Goal: Obtain resource: Download file/media

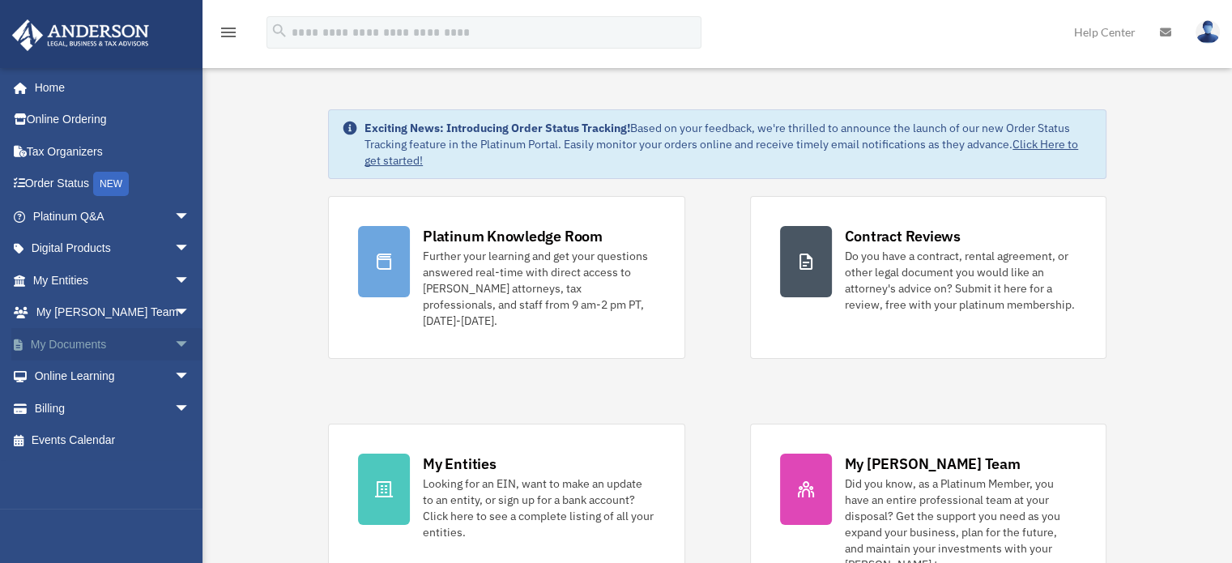
click at [147, 351] on link "My Documents arrow_drop_down" at bounding box center [112, 344] width 203 height 32
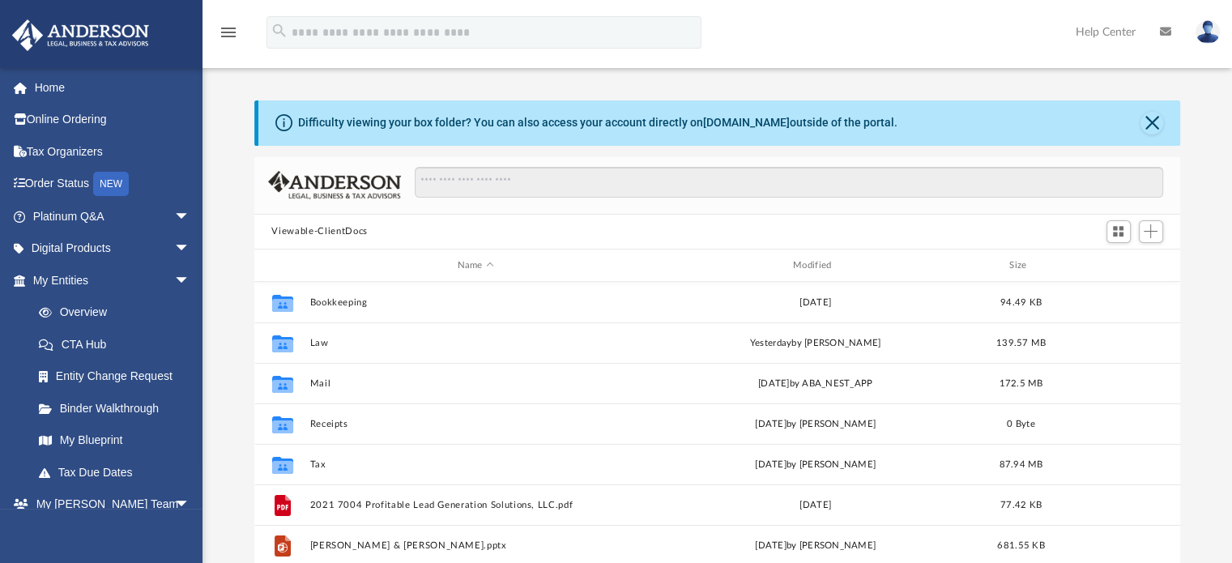
scroll to position [356, 914]
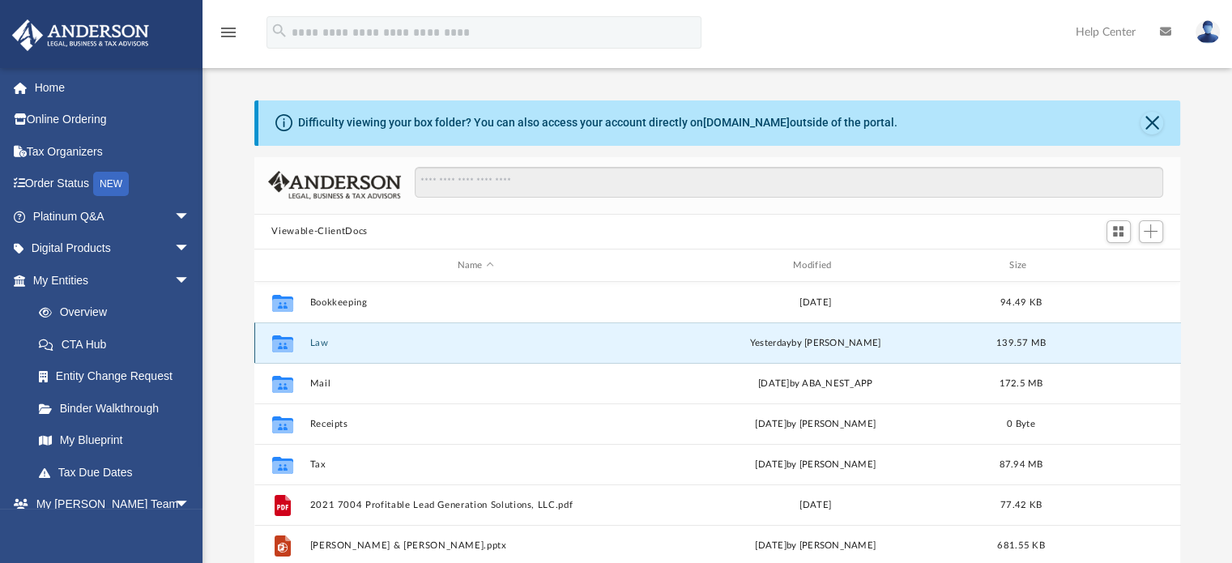
click at [314, 340] on button "Law" at bounding box center [475, 343] width 332 height 11
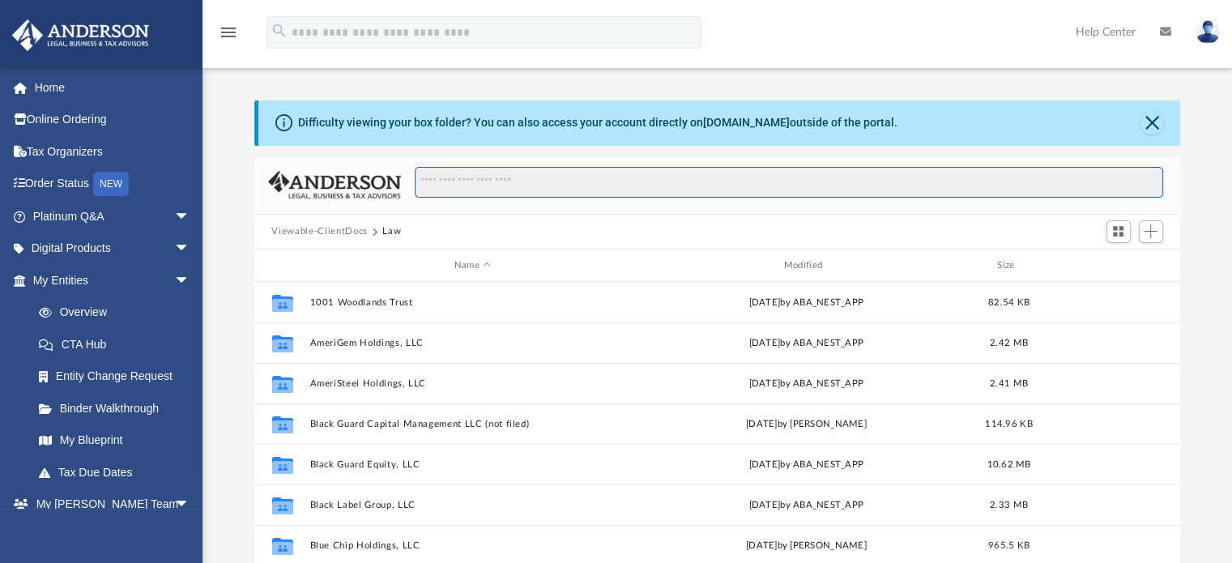
click at [471, 170] on input "Search files and folders" at bounding box center [789, 182] width 748 height 31
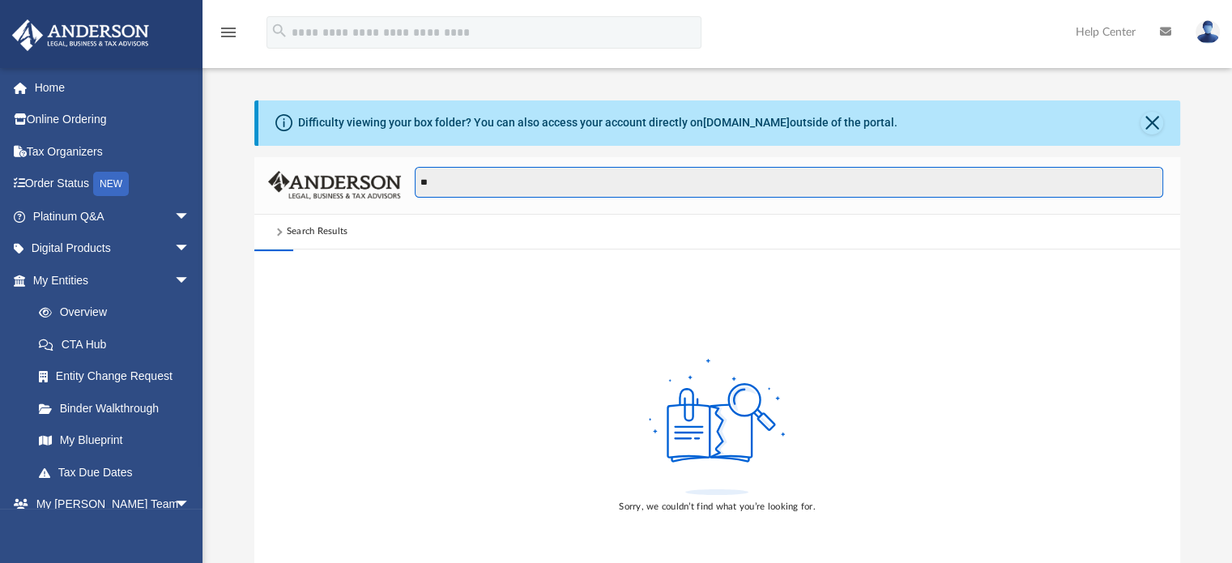
type input "*"
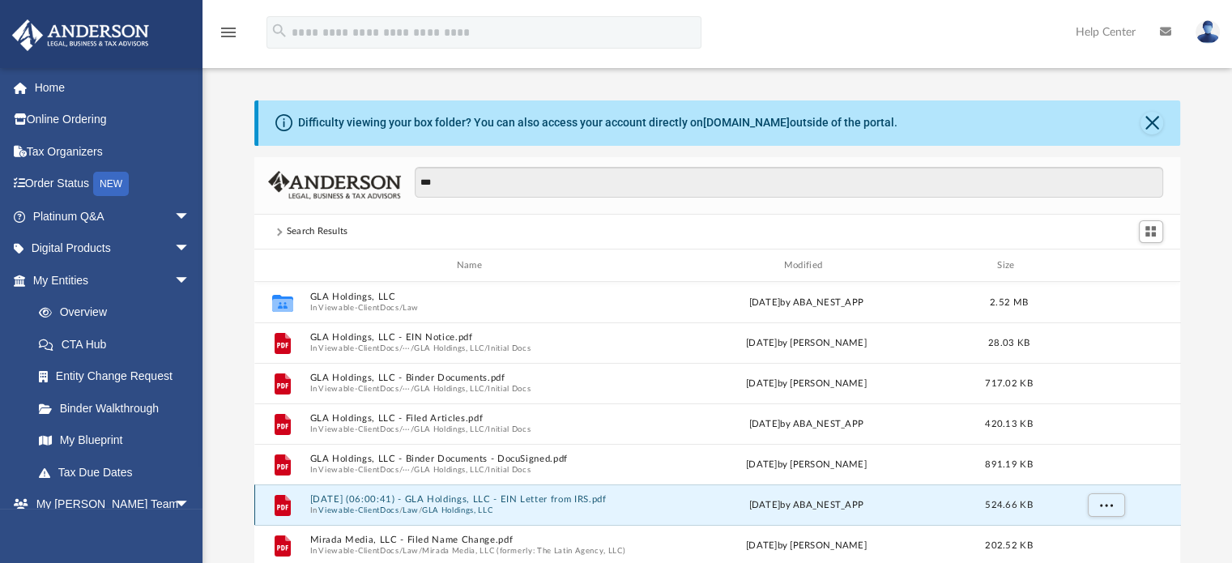
click at [465, 500] on button "[DATE] (06:00:41) - GLA Holdings, LLC - EIN Letter from IRS.pdf" at bounding box center [472, 500] width 326 height 11
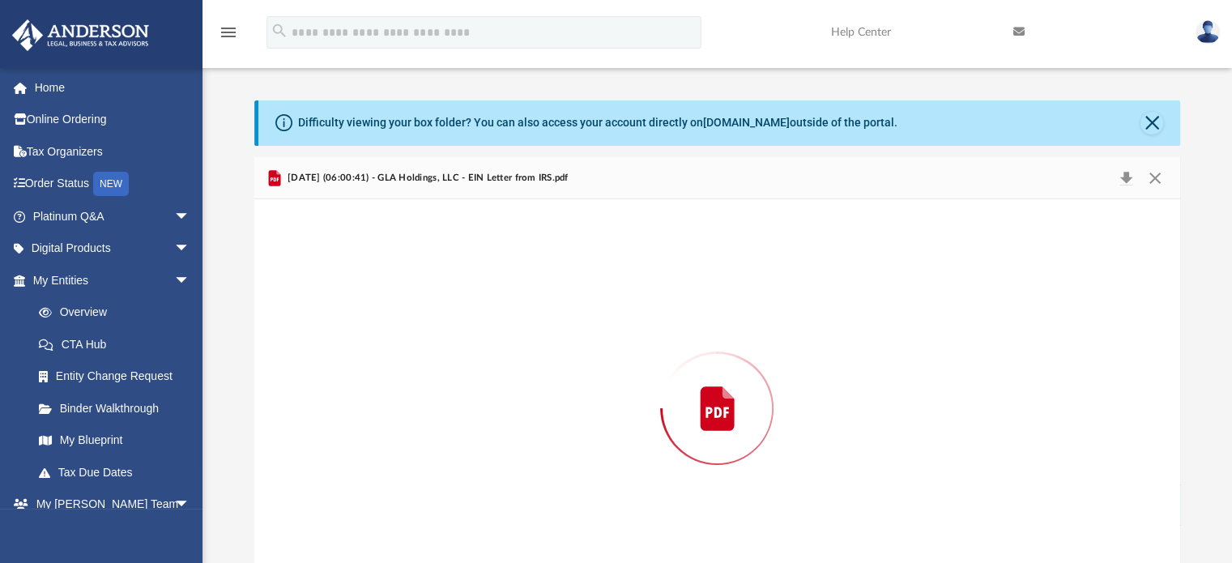
scroll to position [54, 0]
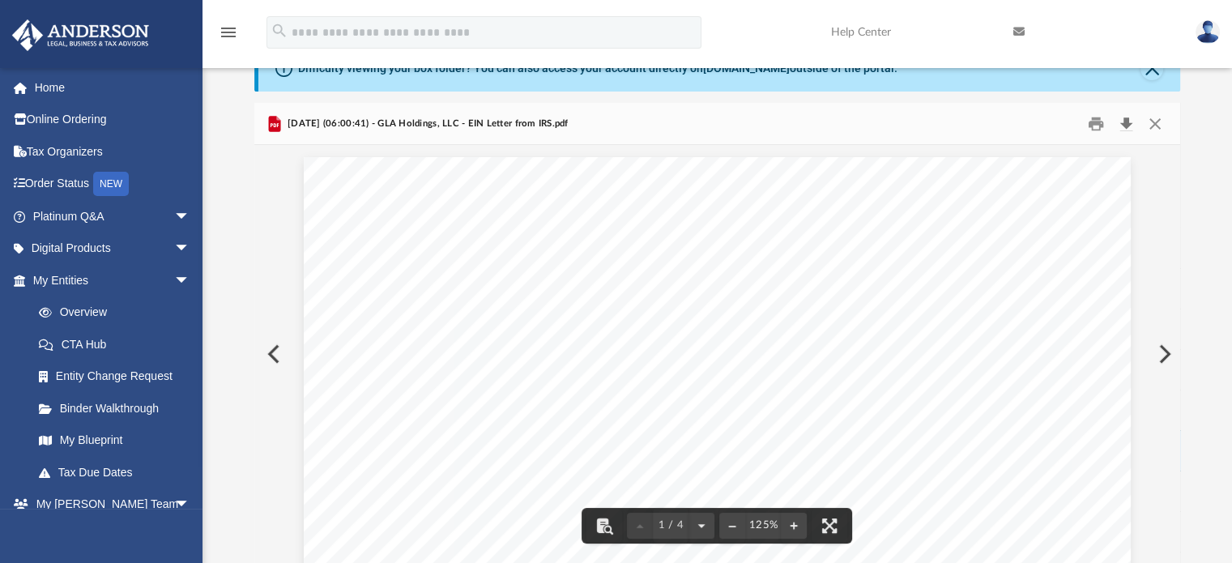
click at [1128, 120] on button "Download" at bounding box center [1126, 123] width 29 height 25
click at [1157, 120] on button "Close" at bounding box center [1154, 123] width 29 height 25
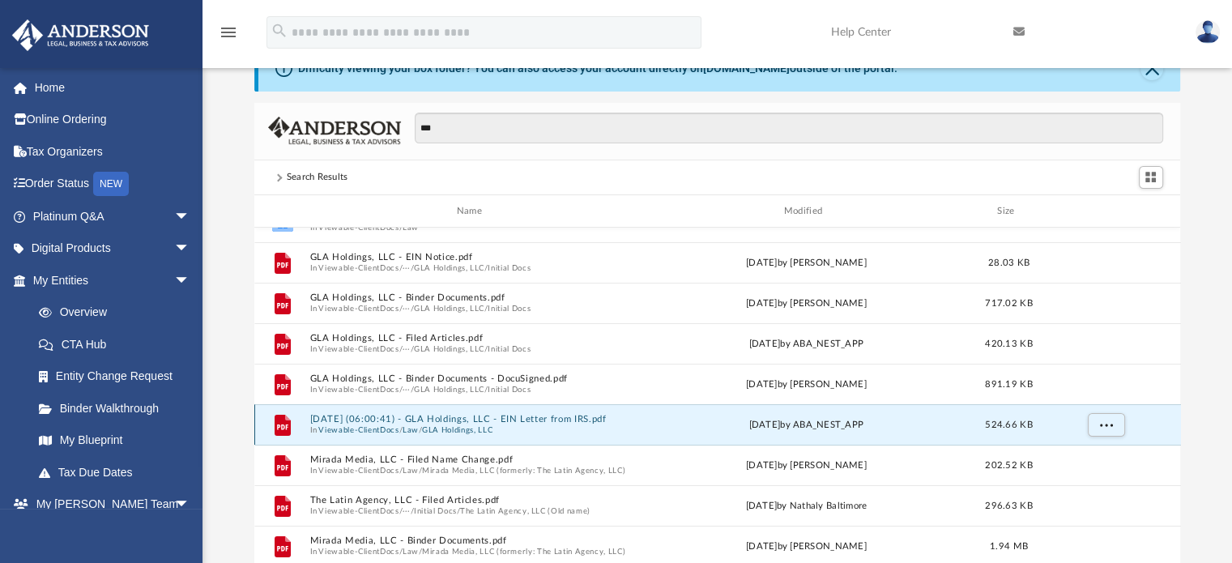
scroll to position [22, 0]
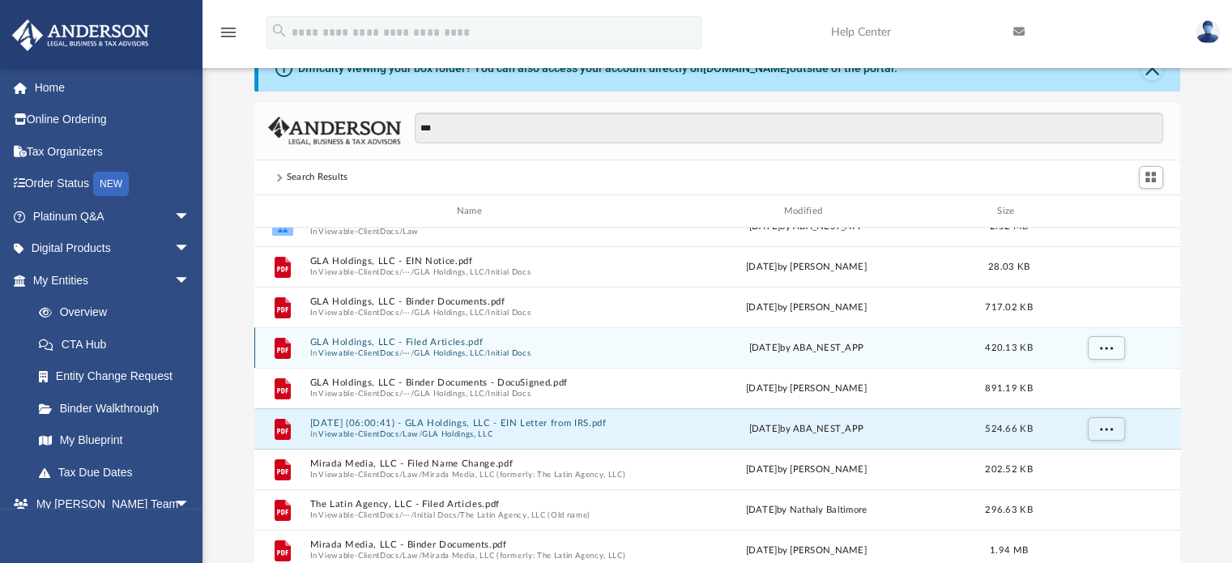
click at [579, 356] on span "In Viewable-ClientDocs / ··· / GLA Holdings, LLC / Initial Docs" at bounding box center [472, 353] width 326 height 11
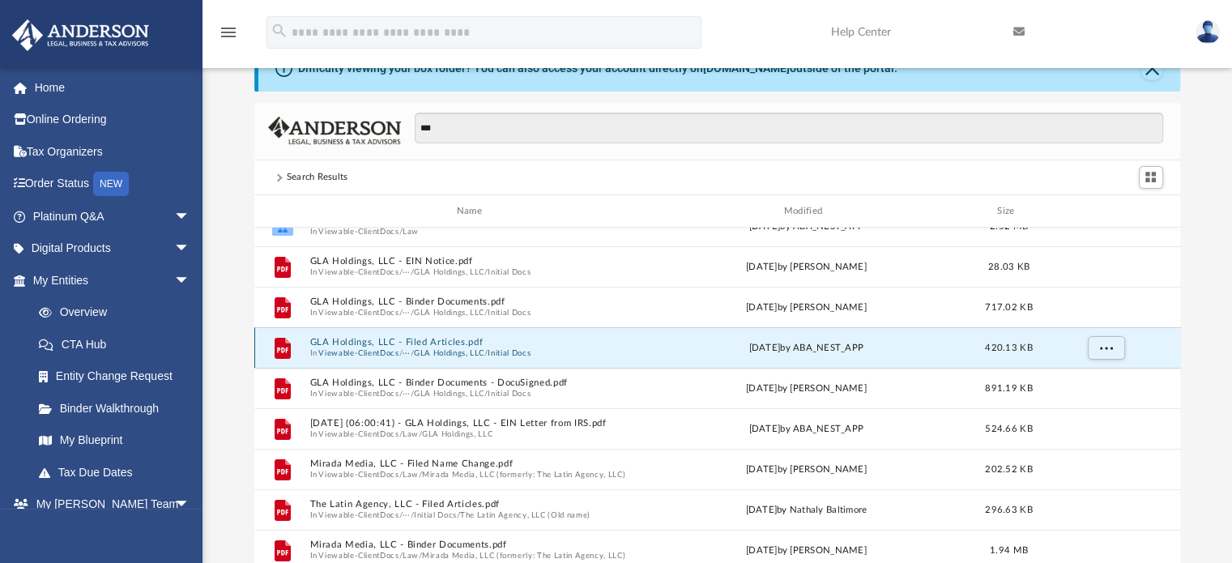
click at [443, 339] on button "GLA Holdings, LLC - Filed Articles.pdf" at bounding box center [472, 343] width 326 height 11
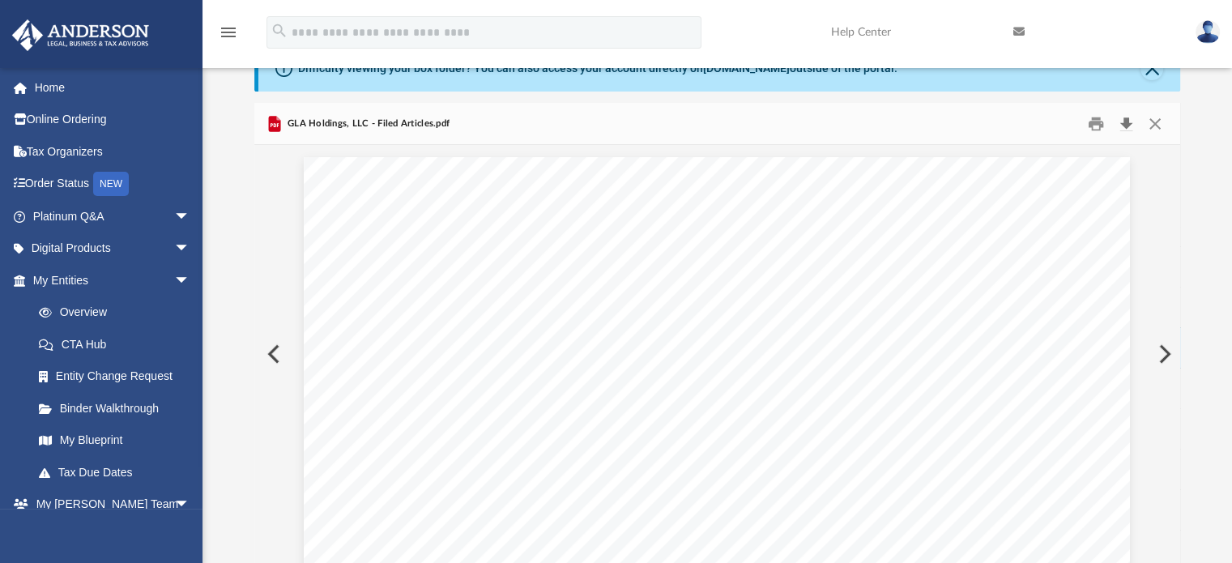
click at [1122, 126] on button "Download" at bounding box center [1126, 123] width 29 height 25
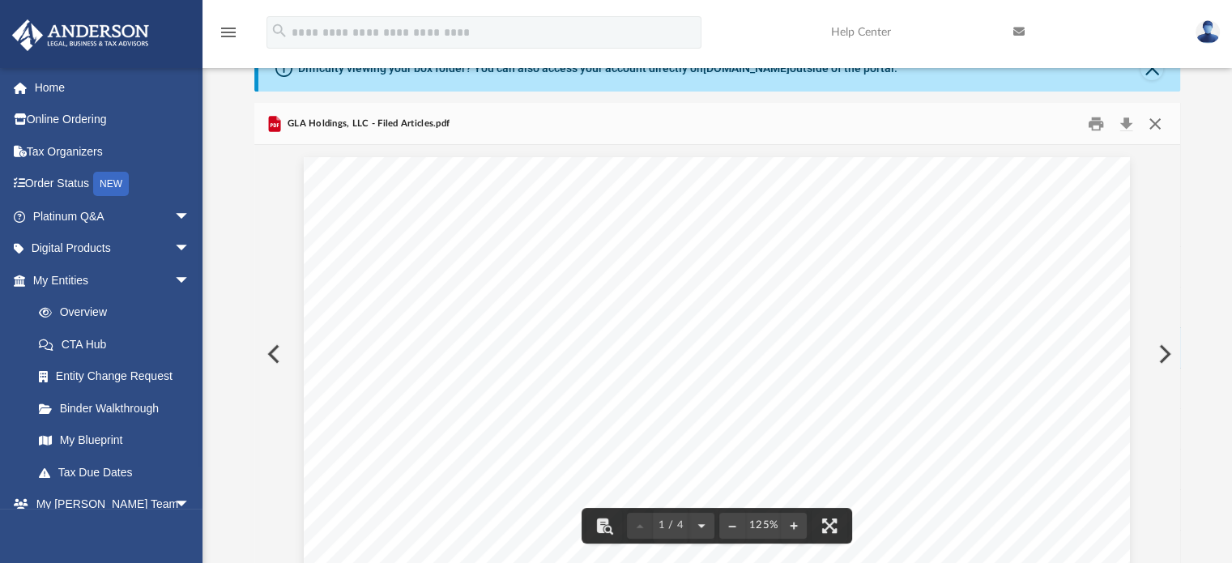
click at [1153, 129] on button "Close" at bounding box center [1154, 123] width 29 height 25
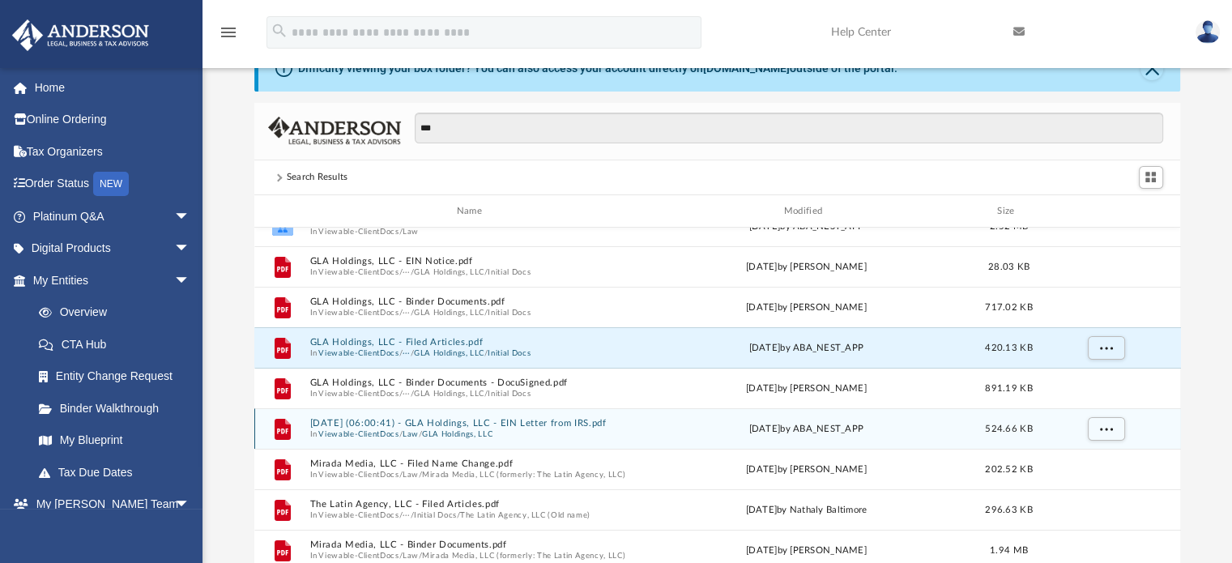
scroll to position [0, 0]
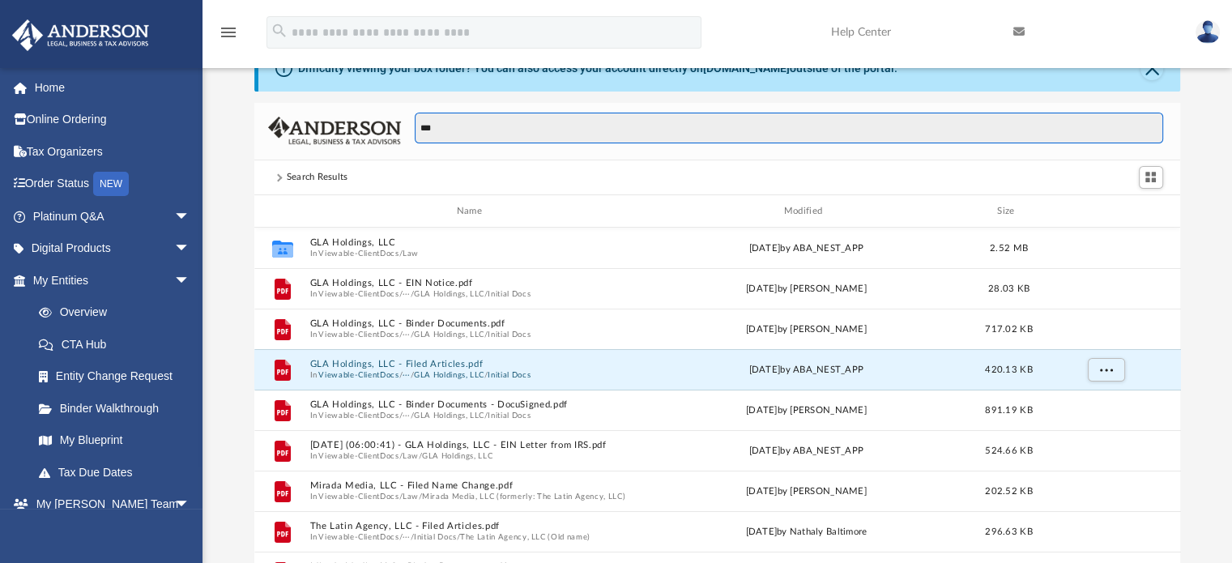
click at [441, 121] on input "***" at bounding box center [789, 128] width 748 height 31
type input "*"
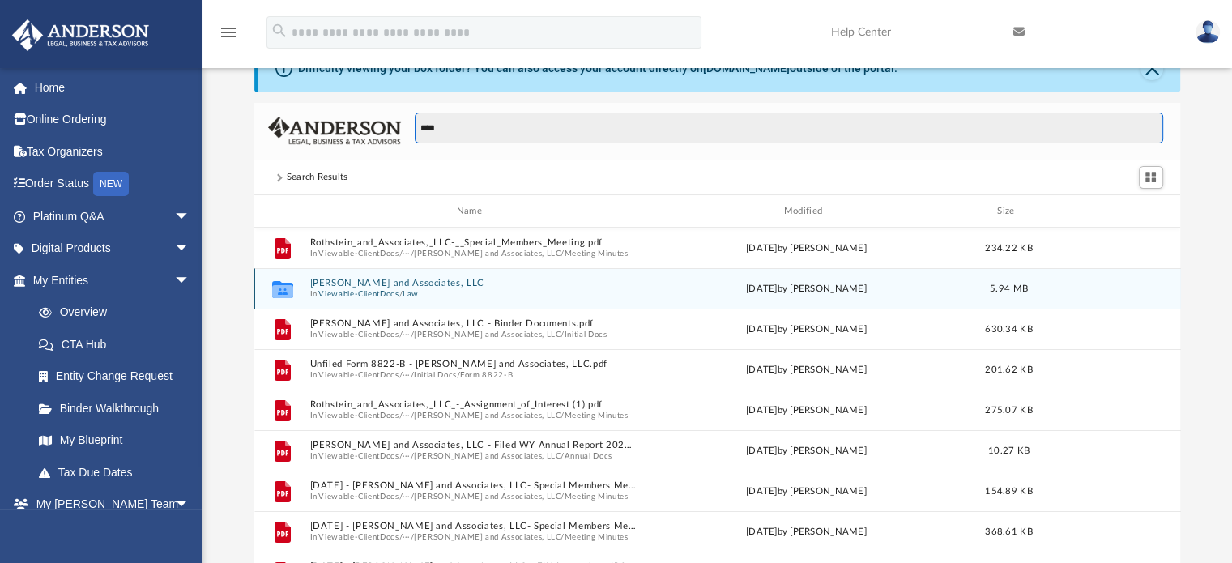
type input "****"
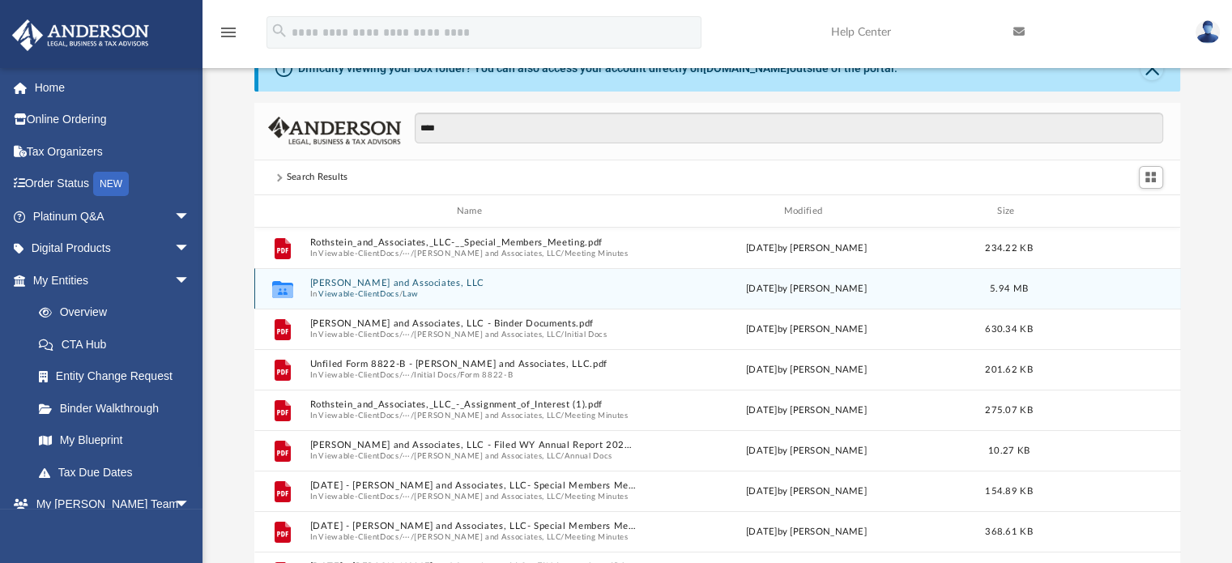
click at [385, 277] on div "Collaborated [PERSON_NAME] and Associates, LLC In Viewable-ClientDocs / Law [DA…" at bounding box center [717, 288] width 927 height 40
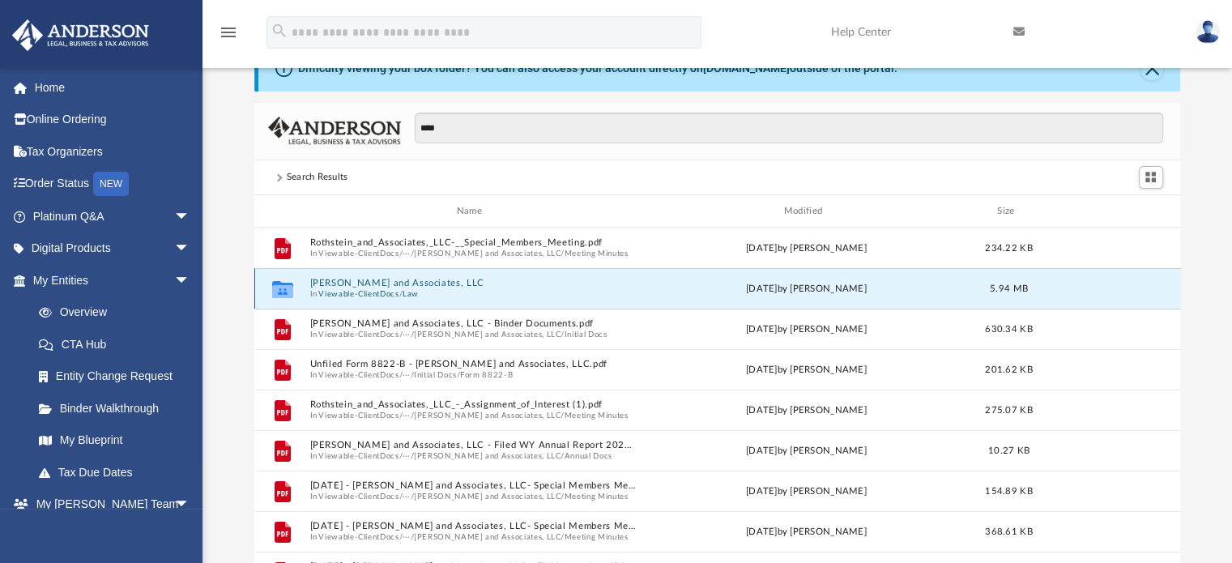
click at [392, 284] on button "[PERSON_NAME] and Associates, LLC" at bounding box center [472, 284] width 326 height 11
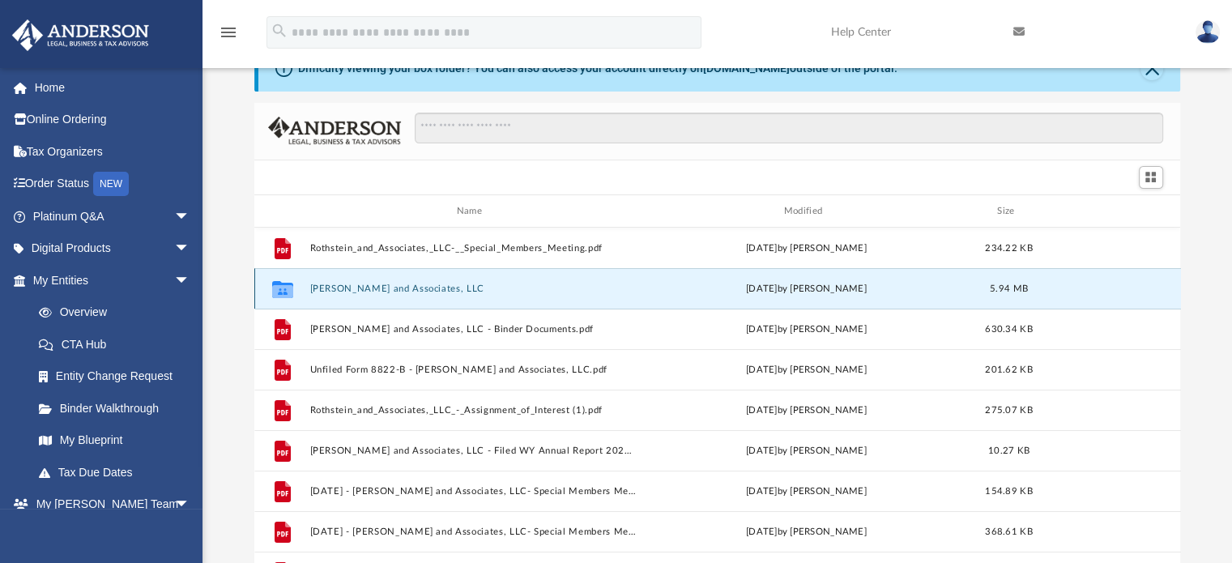
click at [392, 284] on button "[PERSON_NAME] and Associates, LLC" at bounding box center [472, 288] width 326 height 11
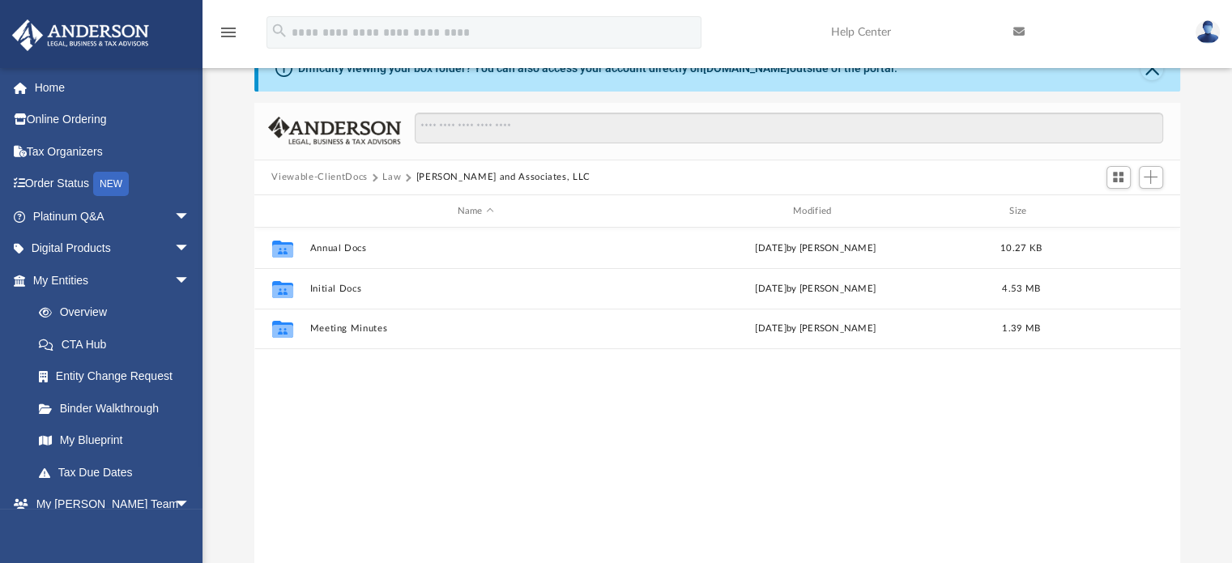
click at [392, 176] on button "Law" at bounding box center [391, 177] width 19 height 15
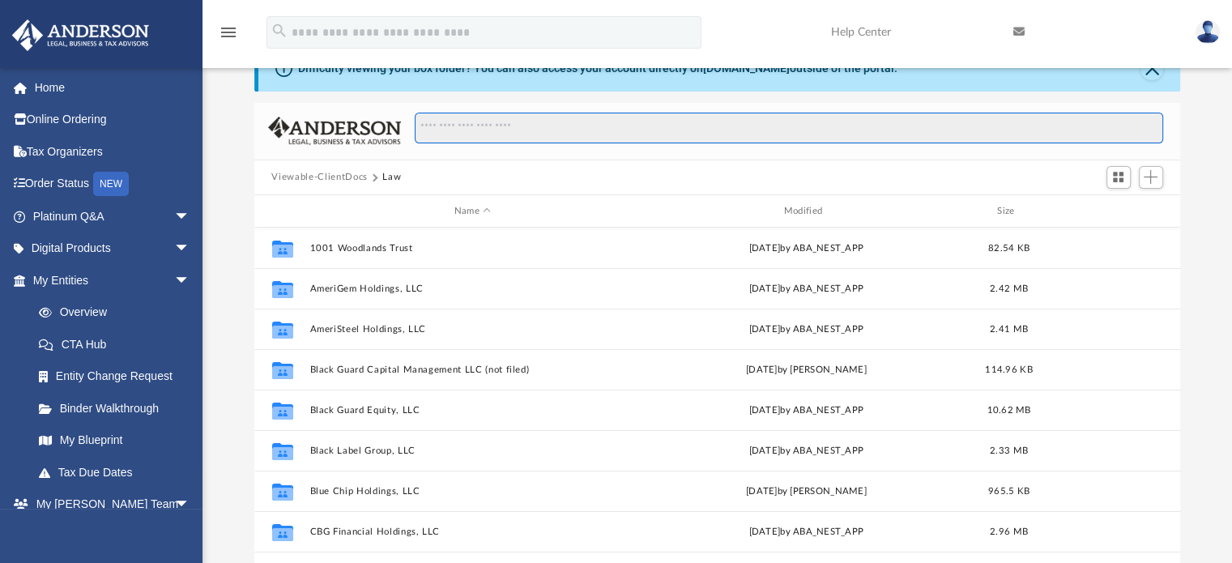
click at [473, 127] on input "Search files and folders" at bounding box center [789, 128] width 748 height 31
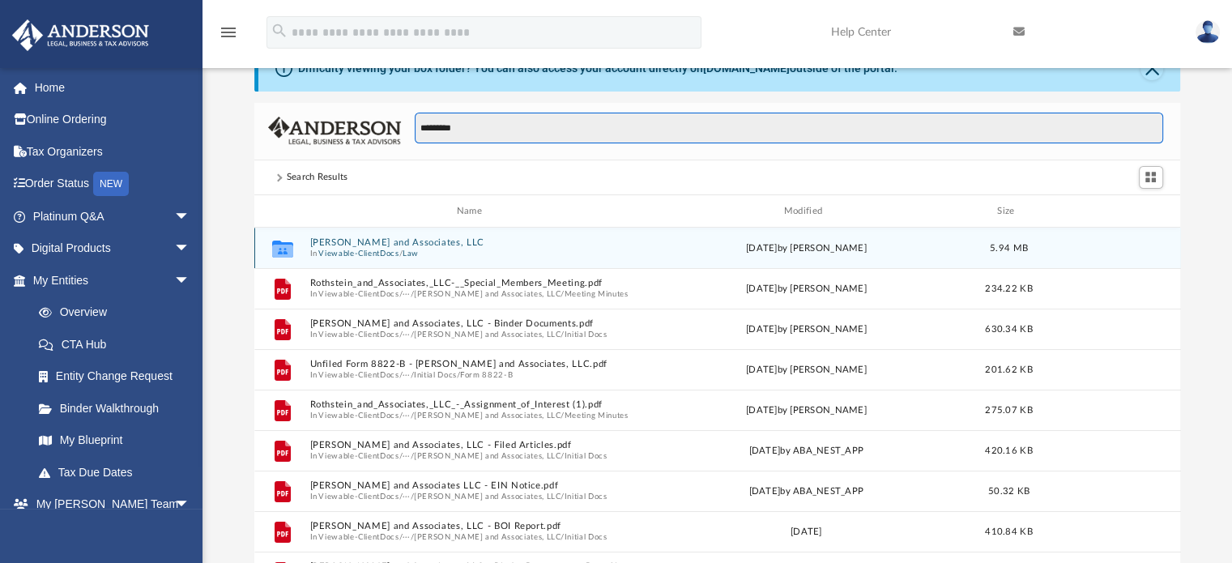
type input "*********"
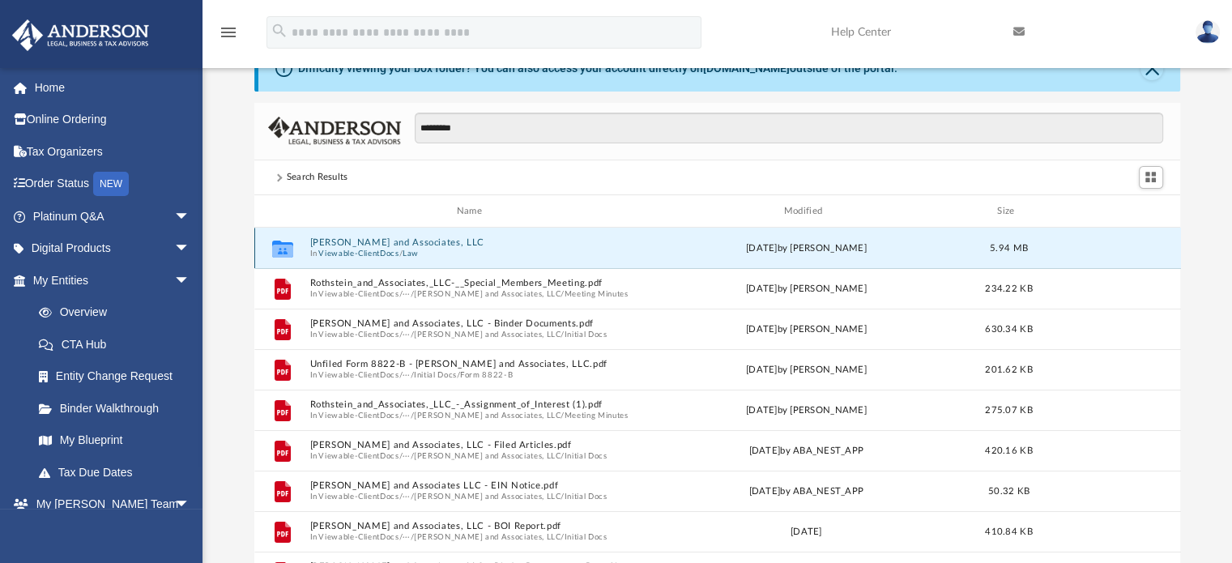
click at [363, 242] on button "[PERSON_NAME] and Associates, LLC" at bounding box center [472, 243] width 326 height 11
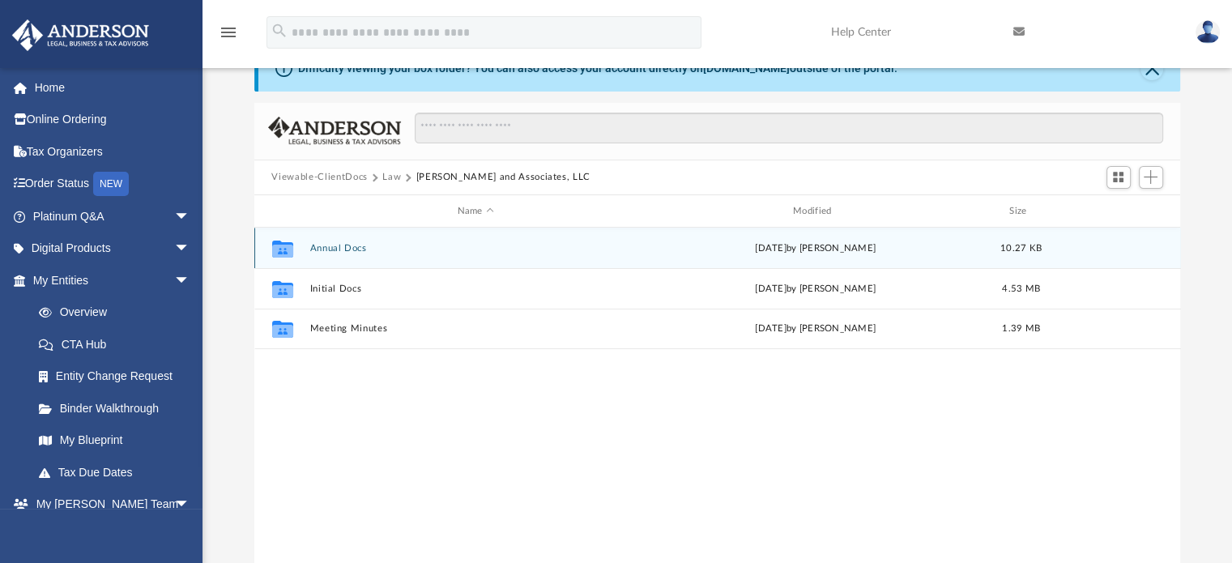
click at [340, 249] on button "Annual Docs" at bounding box center [475, 248] width 332 height 11
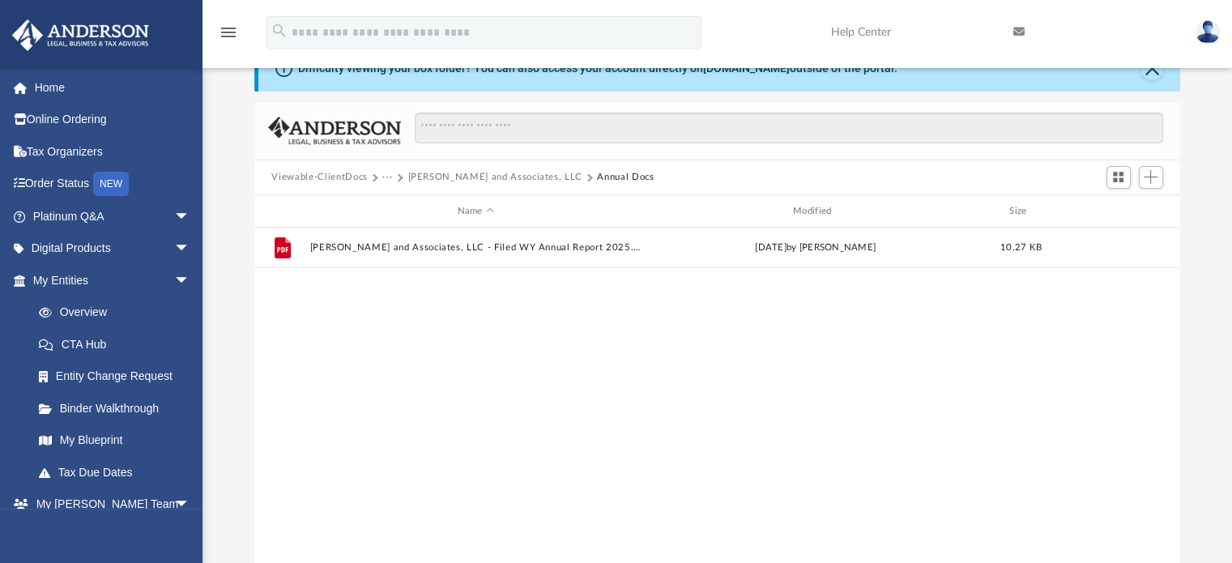
click at [518, 177] on button "[PERSON_NAME] and Associates, LLC" at bounding box center [494, 177] width 174 height 15
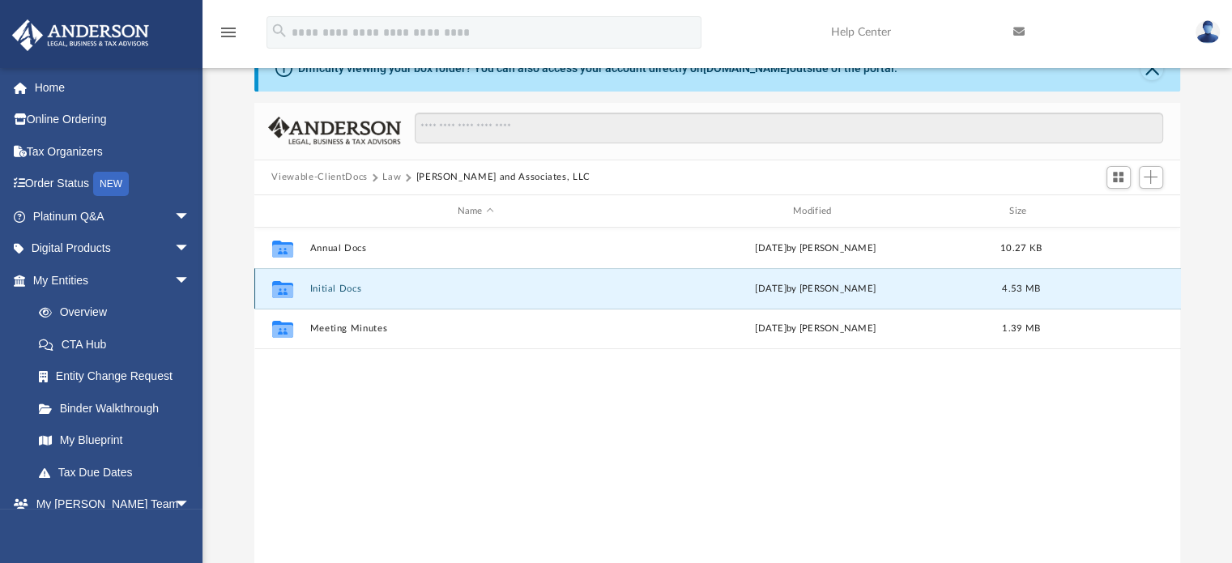
click at [325, 283] on button "Initial Docs" at bounding box center [475, 288] width 332 height 11
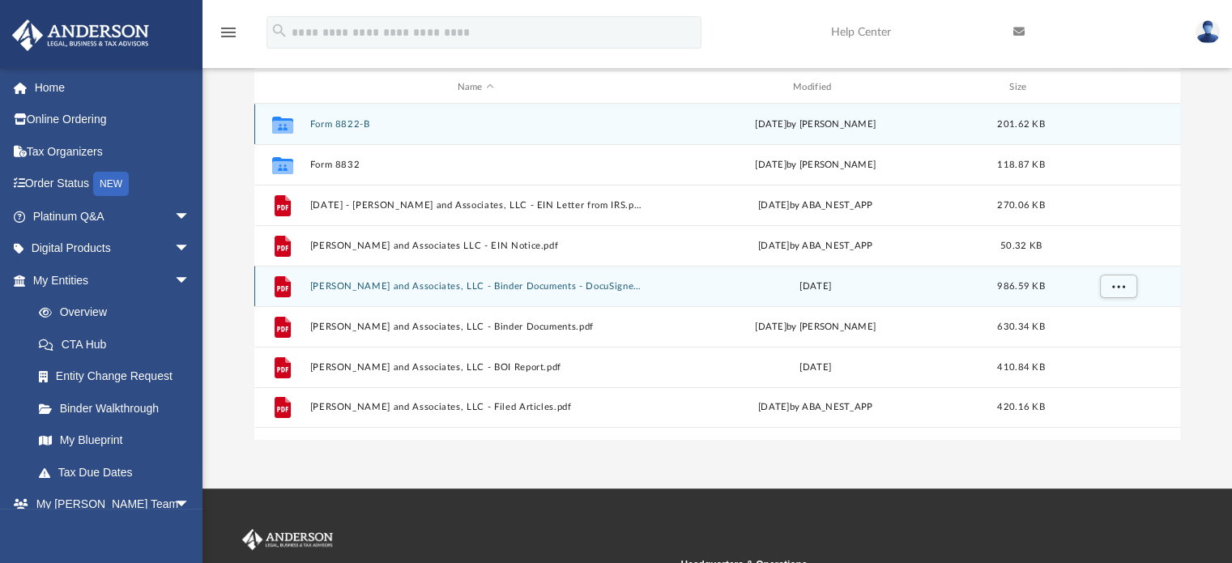
scroll to position [179, 0]
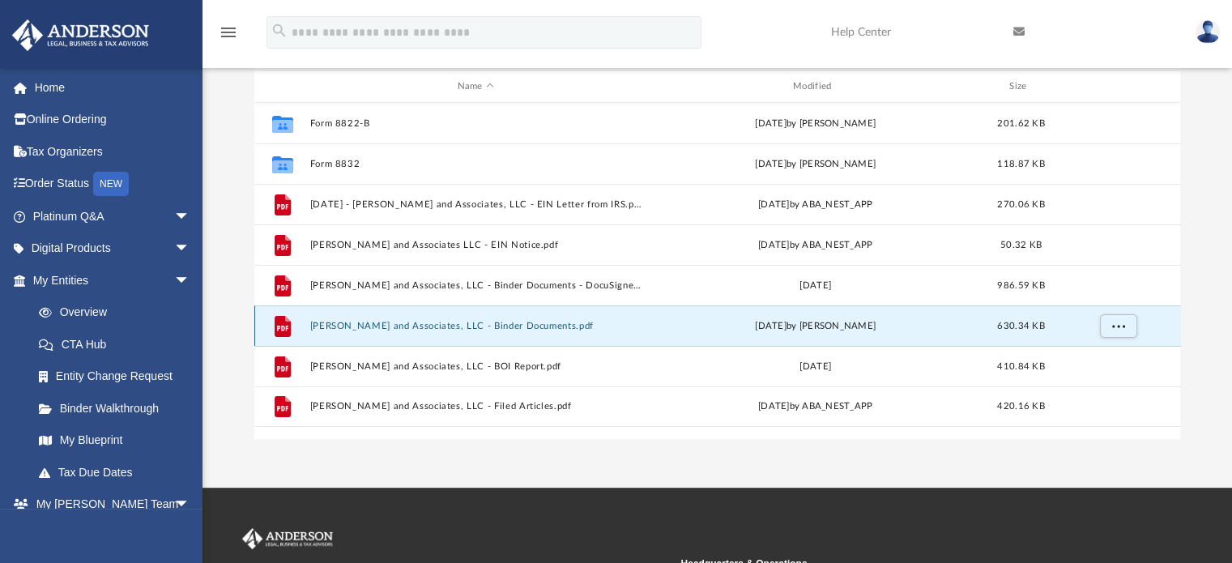
click at [463, 326] on button "[PERSON_NAME] and Associates, LLC - Binder Documents.pdf" at bounding box center [475, 326] width 332 height 11
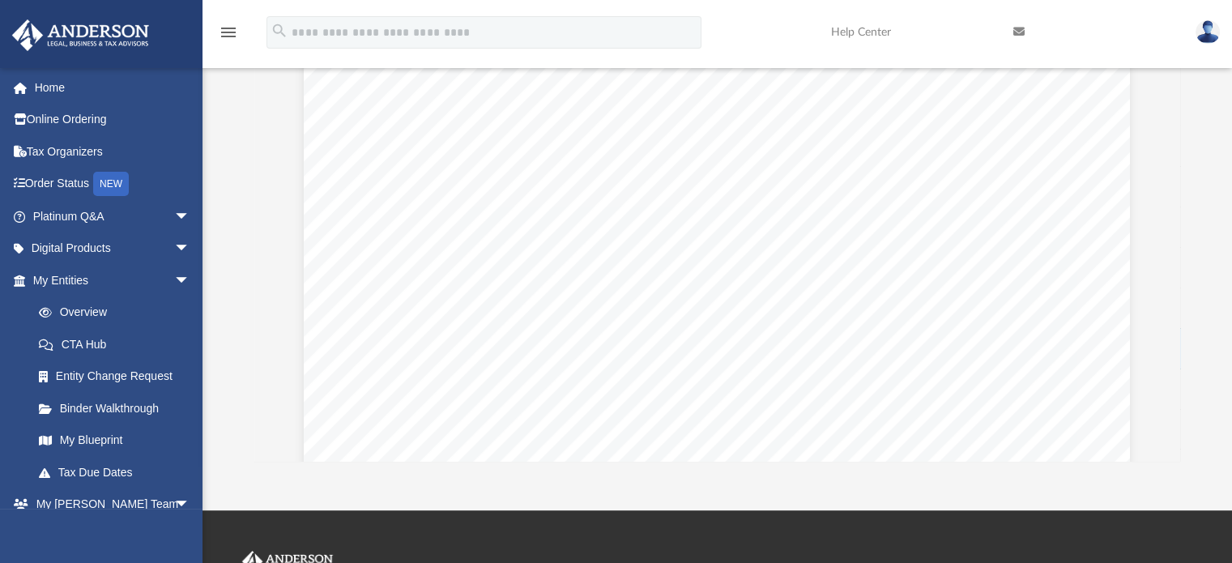
scroll to position [76947, 0]
